Goal: Information Seeking & Learning: Learn about a topic

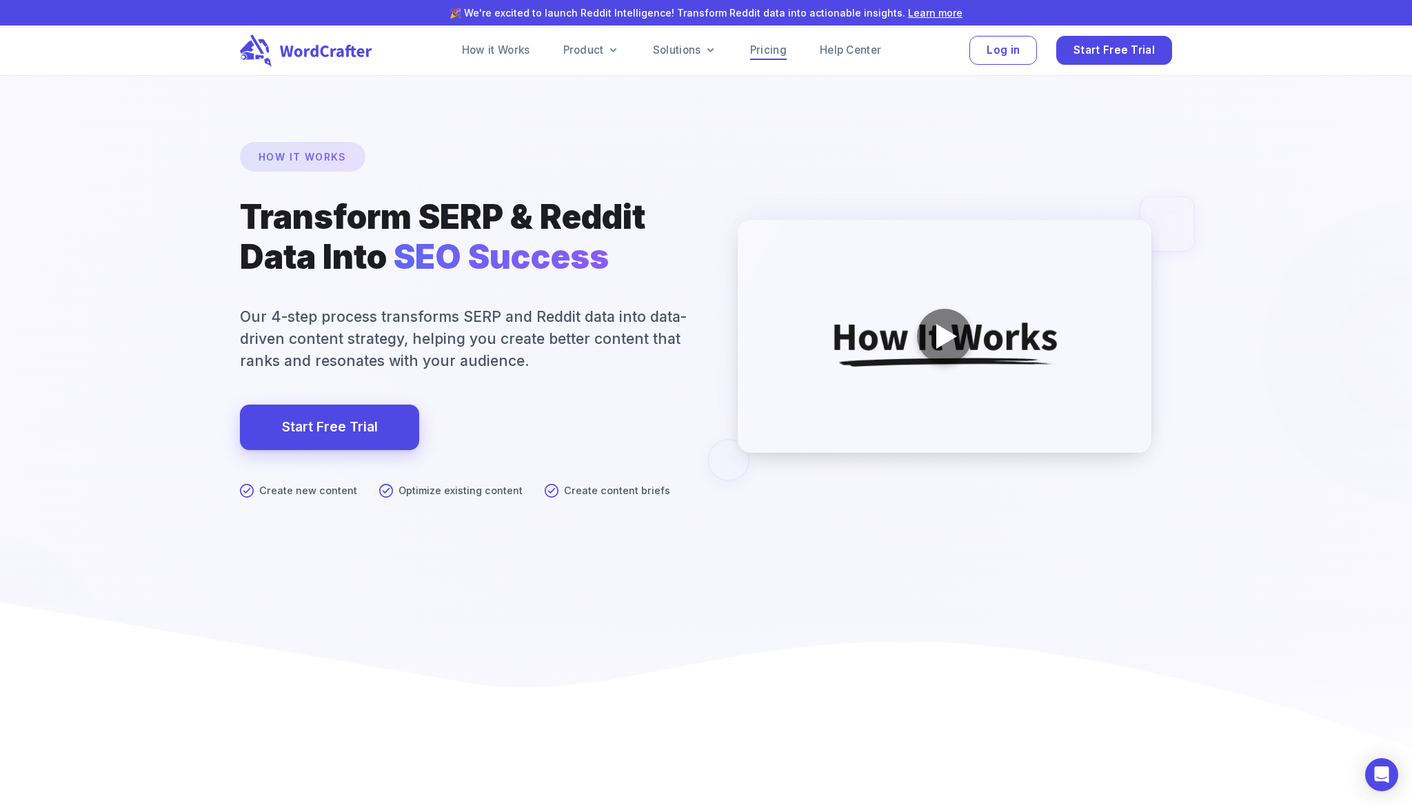
scroll to position [4, 0]
click at [765, 48] on link "Pricing" at bounding box center [768, 49] width 37 height 17
